Goal: Find specific page/section: Find specific page/section

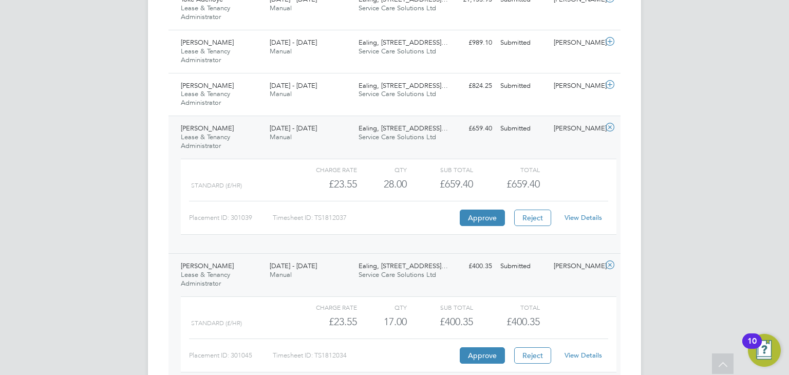
scroll to position [760, 0]
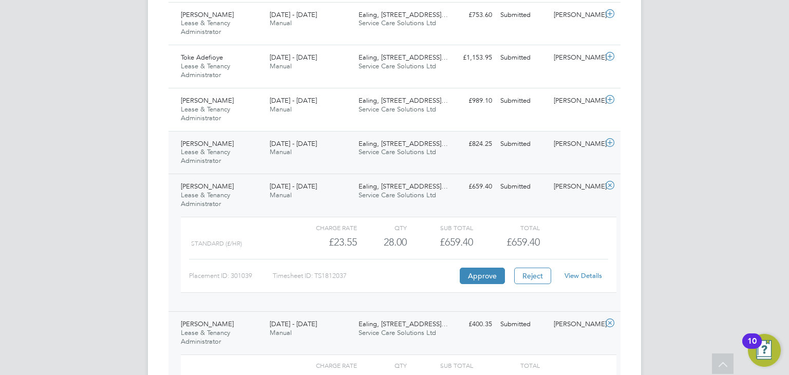
click at [313, 160] on div "[PERSON_NAME] Lease & Tenancy Administrator [DATE] - [DATE] [DATE] - [DATE] Man…" at bounding box center [394, 152] width 452 height 43
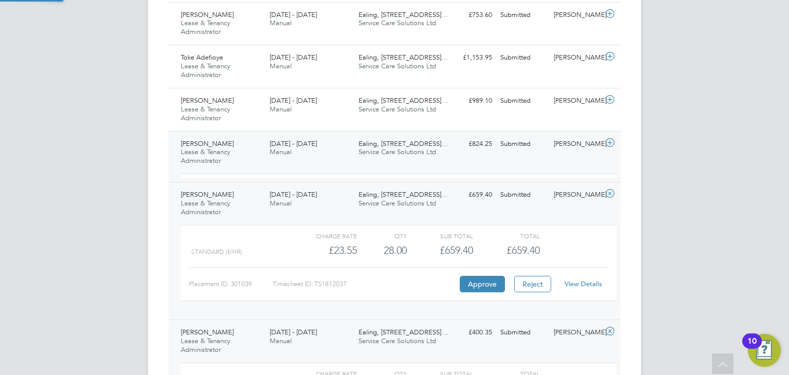
scroll to position [17, 100]
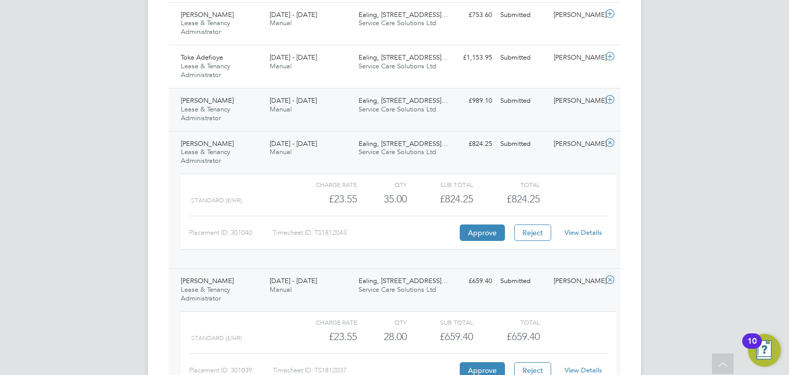
click at [250, 103] on div "[PERSON_NAME] Lease & Tenancy Administrator [DATE] - [DATE]" at bounding box center [221, 109] width 89 height 34
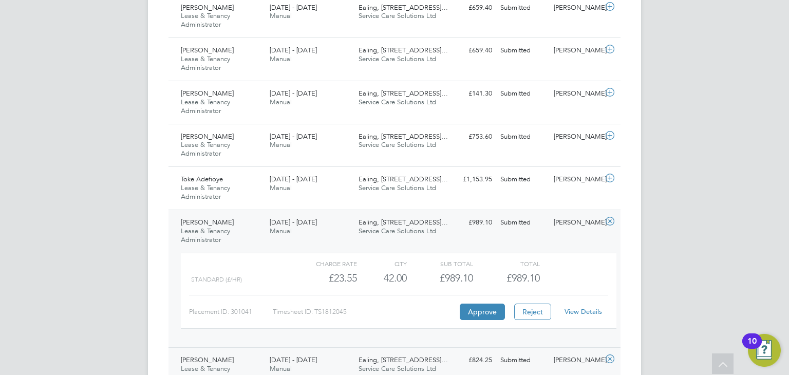
scroll to position [631, 0]
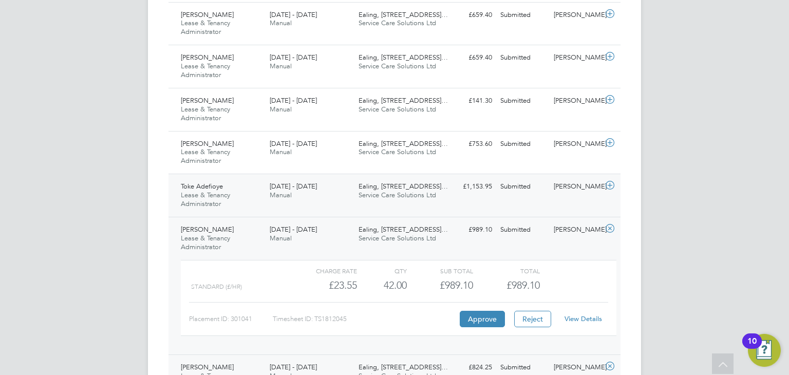
click at [249, 190] on div "Toke Adefioye Lease & Tenancy Administrator [DATE] - [DATE]" at bounding box center [221, 195] width 89 height 34
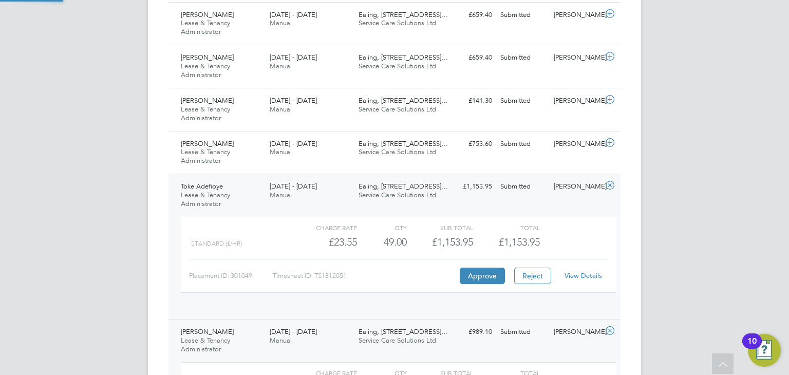
scroll to position [17, 100]
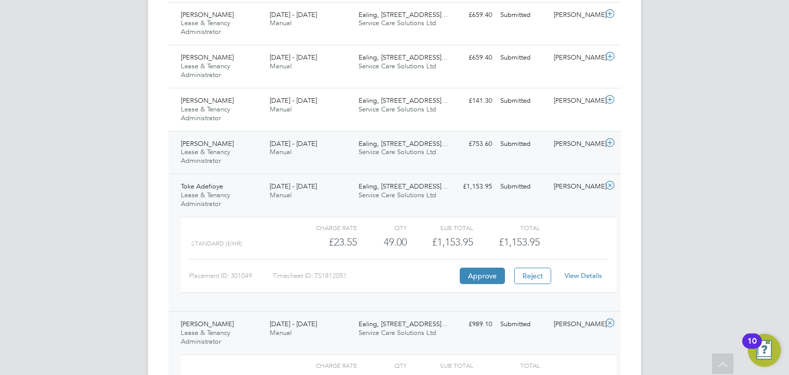
click at [244, 141] on div "[PERSON_NAME] & Tenancy Administrator [DATE] - [DATE]" at bounding box center [221, 153] width 89 height 34
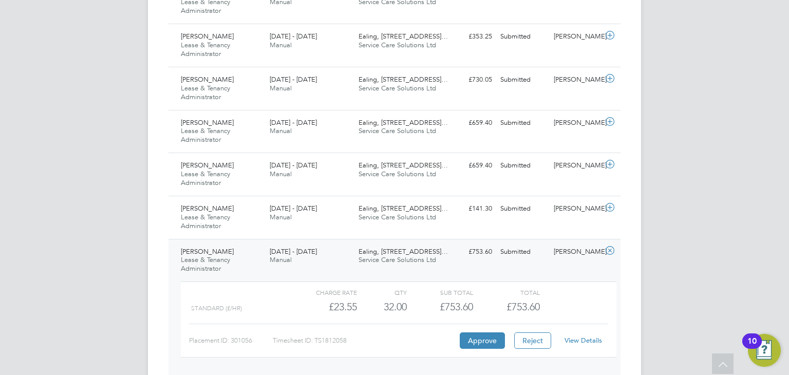
scroll to position [522, 0]
click at [238, 207] on div "[PERSON_NAME] Lease & Tenancy Administrator [DATE] - [DATE]" at bounding box center [221, 218] width 89 height 34
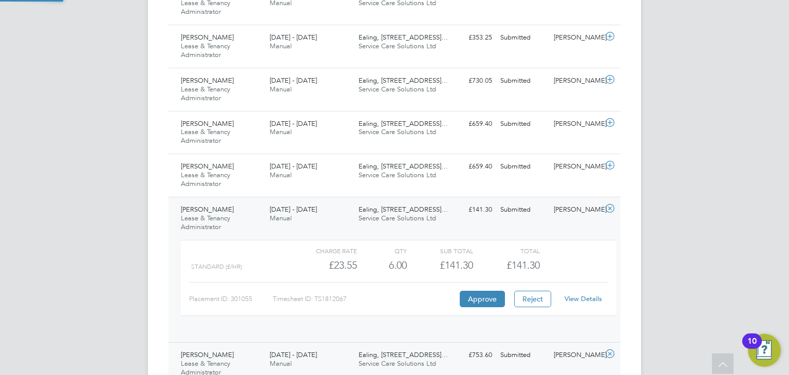
scroll to position [17, 100]
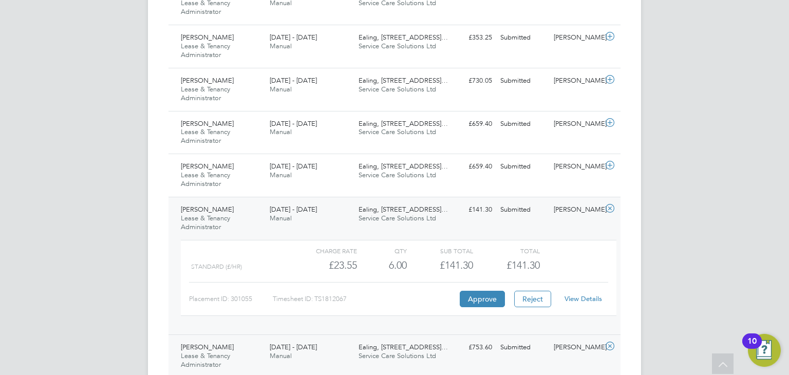
click at [235, 168] on div "[PERSON_NAME] & Tenancy Administrator [DATE] - [DATE]" at bounding box center [221, 175] width 89 height 34
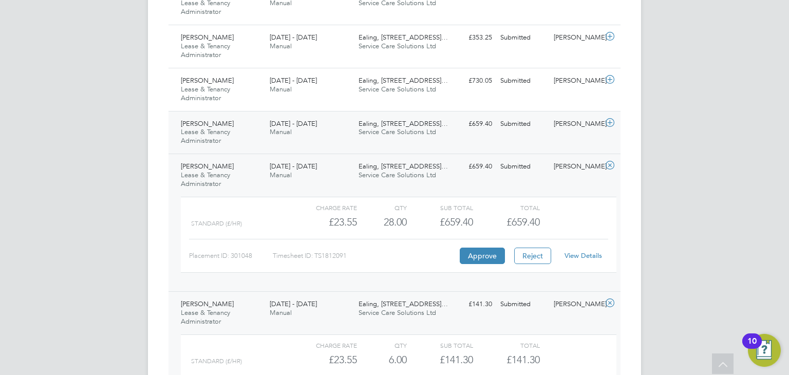
click at [244, 128] on div "[PERSON_NAME] Lease & Tenancy Administrator [DATE] - [DATE]" at bounding box center [221, 133] width 89 height 34
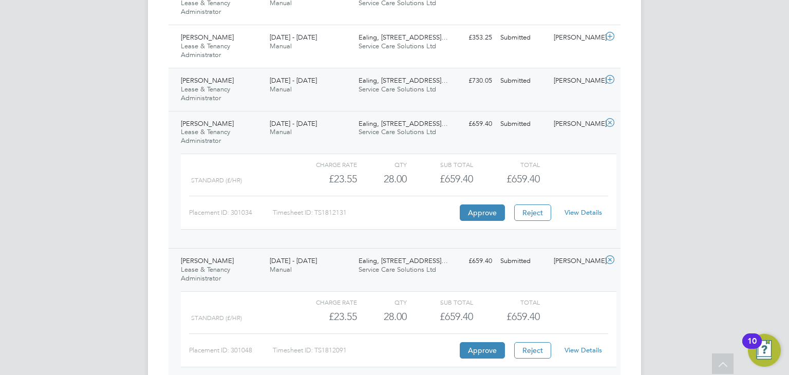
click at [258, 90] on div "[PERSON_NAME] & Tenancy Administrator [DATE] - [DATE]" at bounding box center [221, 89] width 89 height 34
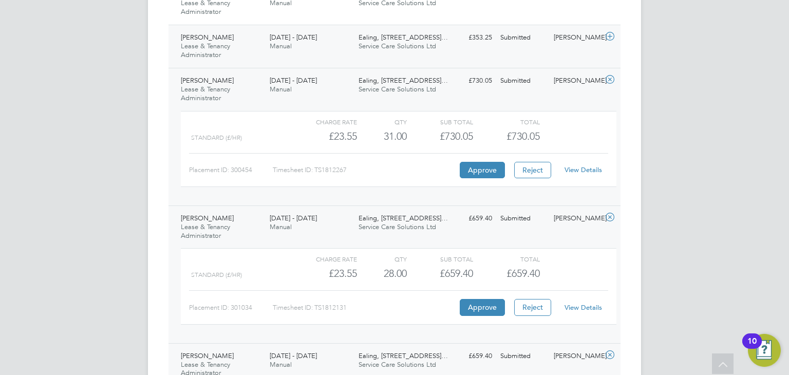
click at [232, 46] on div "[PERSON_NAME] Lease & Tenancy Administrator [DATE] - [DATE]" at bounding box center [221, 46] width 89 height 34
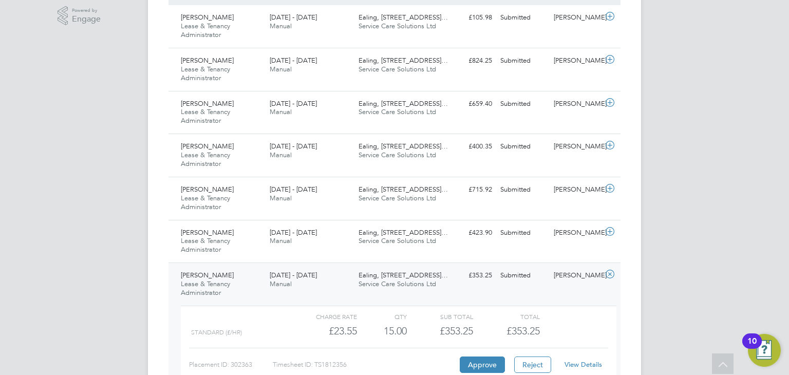
scroll to position [284, 0]
click at [237, 243] on div "[PERSON_NAME] Lease & Tenancy Administrator [DATE] - [DATE]" at bounding box center [221, 242] width 89 height 34
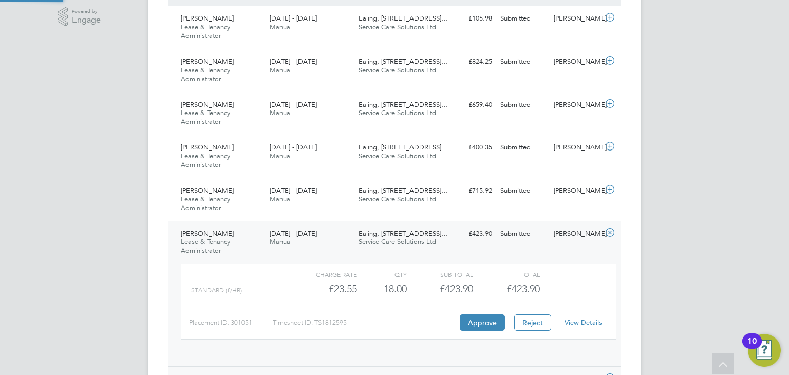
scroll to position [17, 100]
click at [334, 194] on div "[DATE] - [DATE] Manual" at bounding box center [310, 195] width 89 height 26
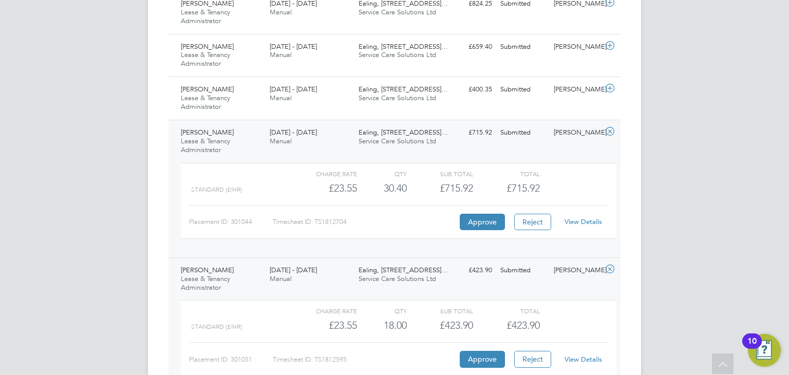
scroll to position [341, 0]
click at [232, 99] on div "[PERSON_NAME] Lease & Tenancy Administrator [DATE] - [DATE]" at bounding box center [221, 99] width 89 height 34
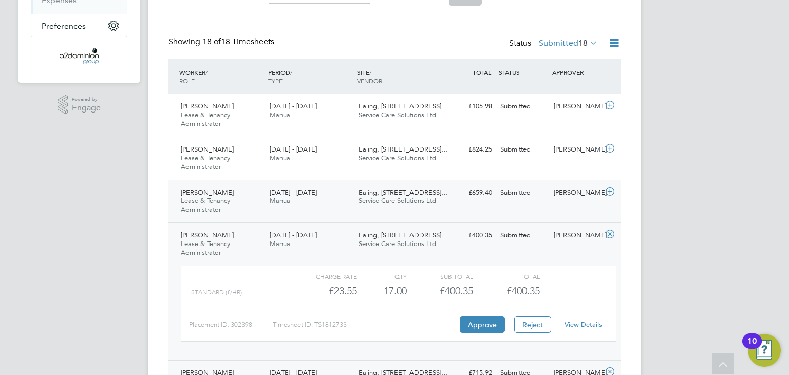
scroll to position [205, 0]
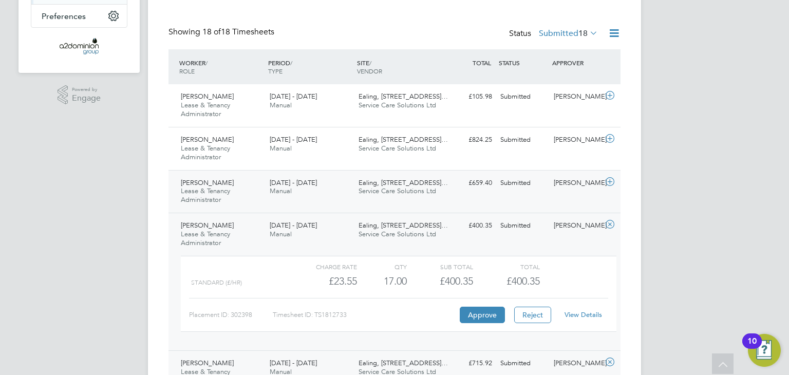
click at [241, 195] on div "[PERSON_NAME] & Tenancy Administrator [DATE] - [DATE]" at bounding box center [221, 192] width 89 height 34
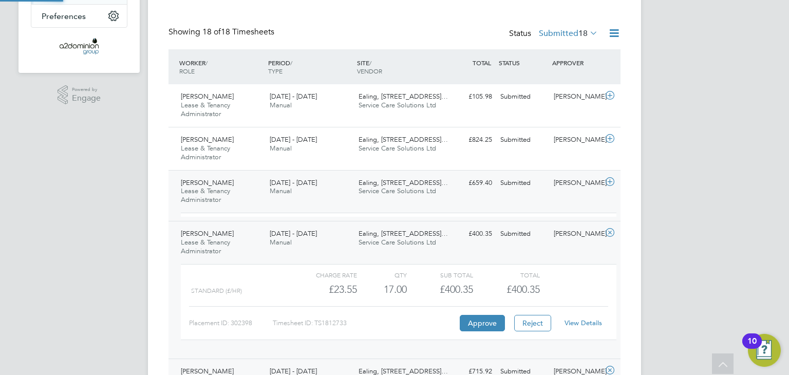
scroll to position [17, 100]
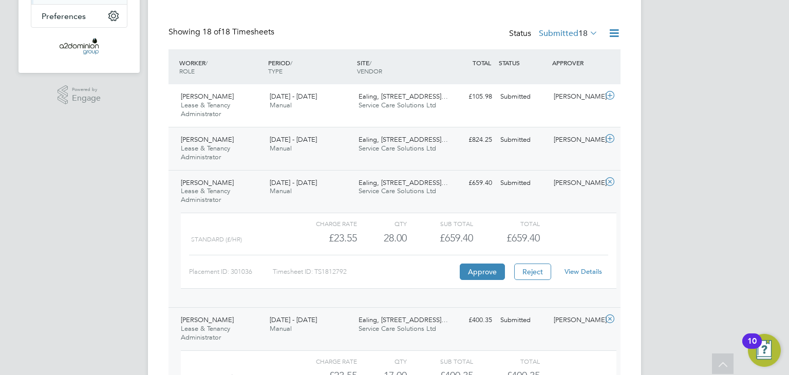
click at [244, 151] on div "[PERSON_NAME] & Tenancy Administrator [DATE] - [DATE]" at bounding box center [221, 148] width 89 height 34
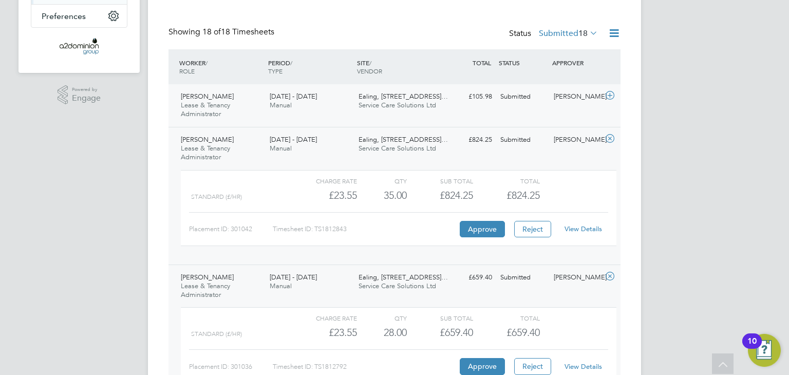
click at [262, 104] on div "[PERSON_NAME] & Tenancy Administrator [DATE] - [DATE]" at bounding box center [221, 105] width 89 height 34
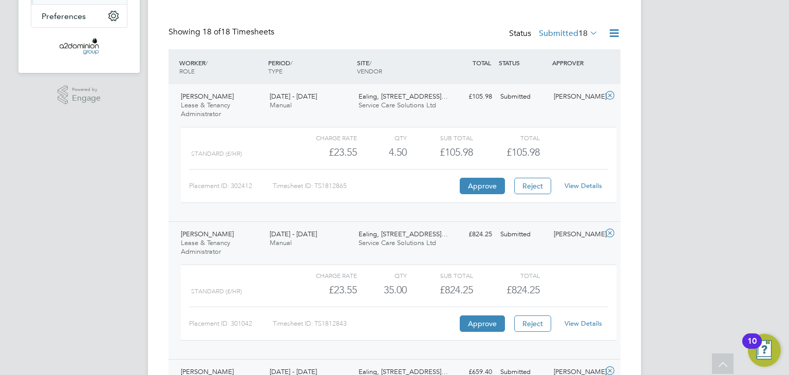
scroll to position [0, 0]
